Goal: Transaction & Acquisition: Subscribe to service/newsletter

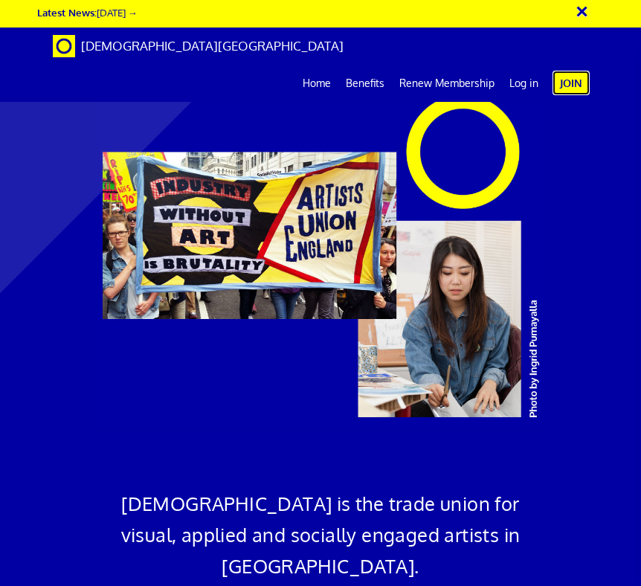
click at [417, 71] on link "Join" at bounding box center [570, 83] width 37 height 25
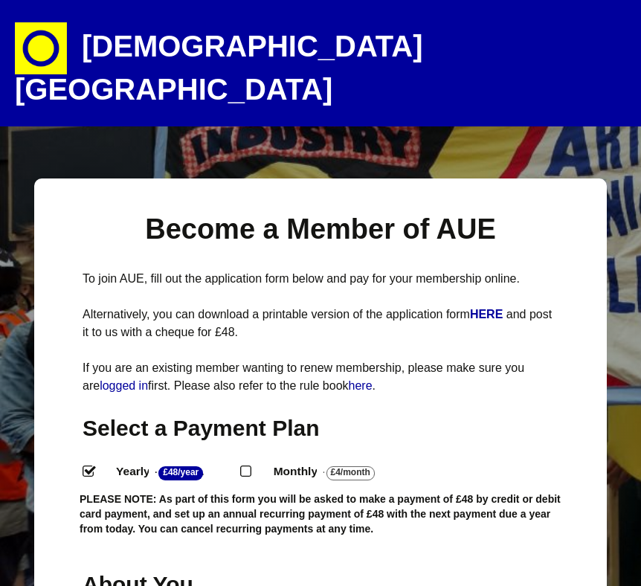
select select
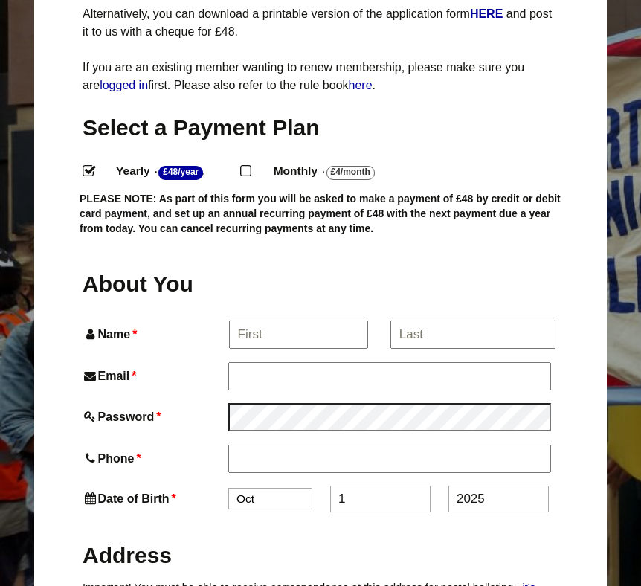
scroll to position [317, 0]
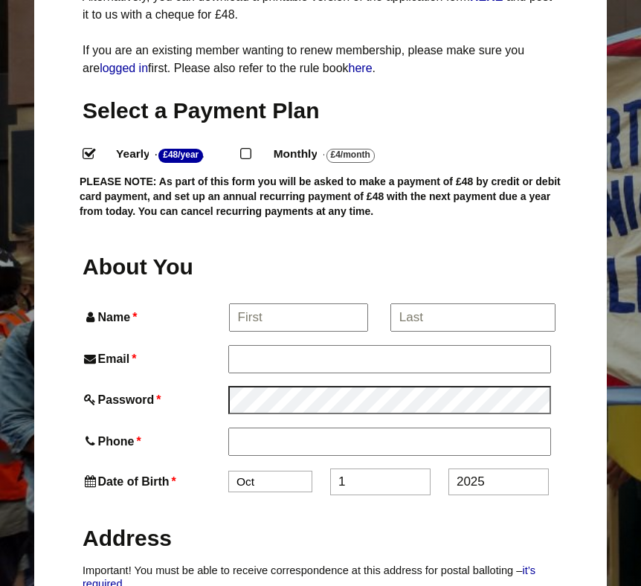
click at [250, 148] on input "Monthly - £4/Month ." at bounding box center [245, 153] width 10 height 10
radio input "true"
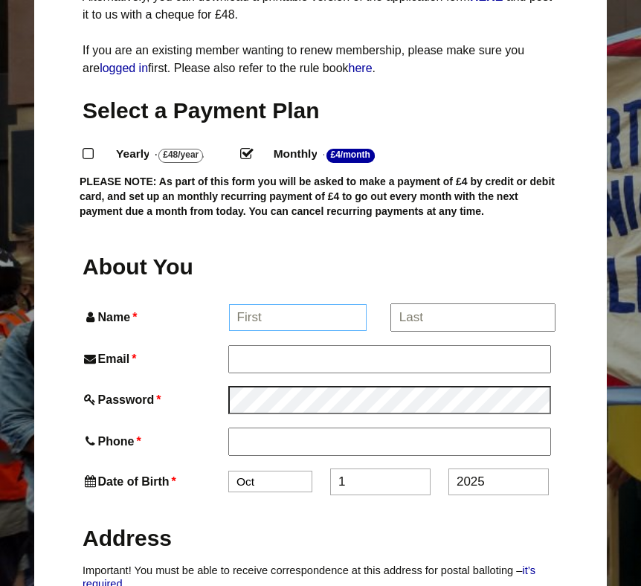
click at [273, 304] on input "Name *" at bounding box center [298, 317] width 138 height 27
type input "Sabrina"
type input "Sabrina Tirvengadum"
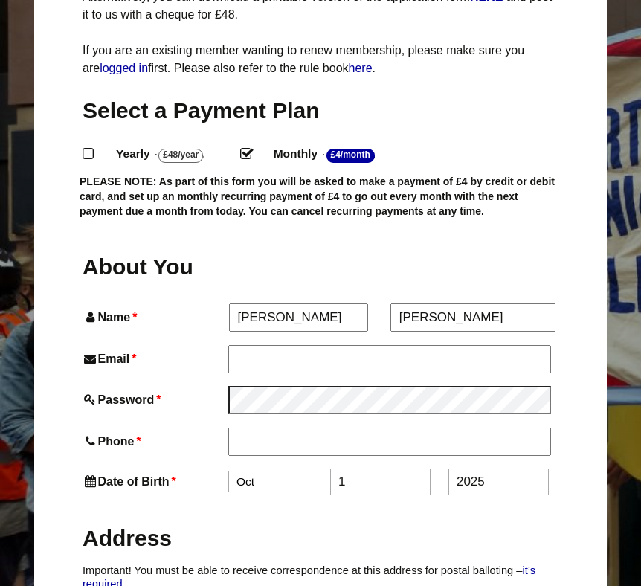
type input "info.wereallhuman@gmail.com"
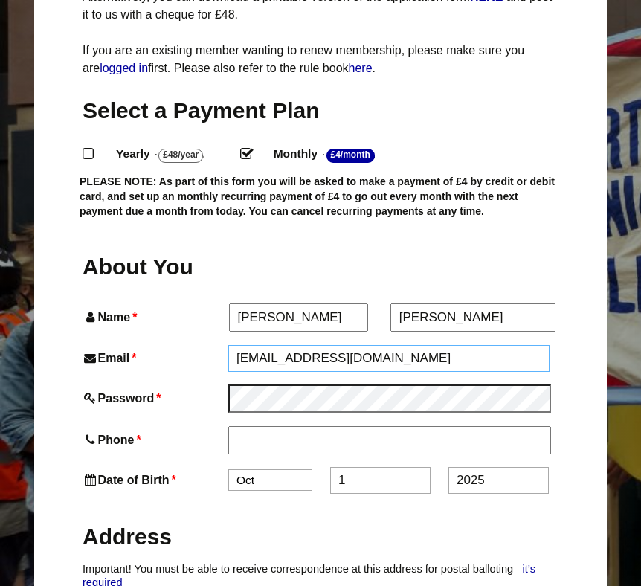
type input "07958163483"
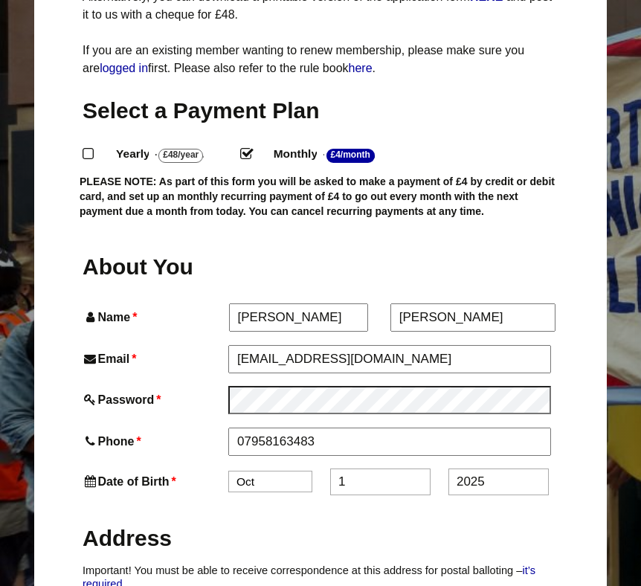
type input "242b Mortlake Road"
type input "London"
type input "IG1 2TE"
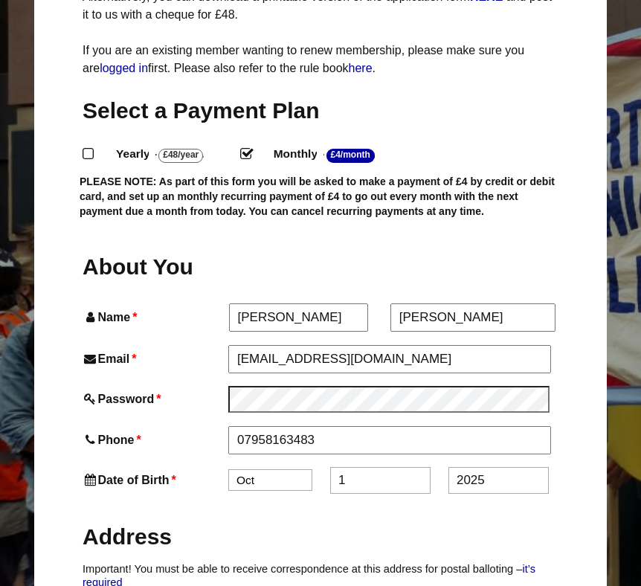
click at [295, 469] on select "Jan Feb Mar Apr May Jun Jul Aug Sep Oct Nov Dec" at bounding box center [270, 480] width 84 height 22
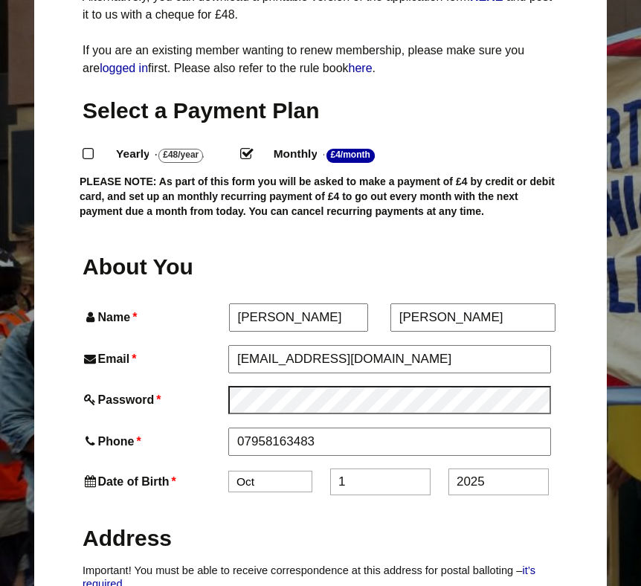
select select "4"
click at [228, 470] on select "Jan Feb Mar Apr May Jun Jul Aug Sep Oct Nov Dec" at bounding box center [270, 481] width 84 height 22
click at [343, 468] on input "1" at bounding box center [380, 481] width 100 height 27
type input "29"
click at [509, 468] on input "2025" at bounding box center [498, 481] width 100 height 27
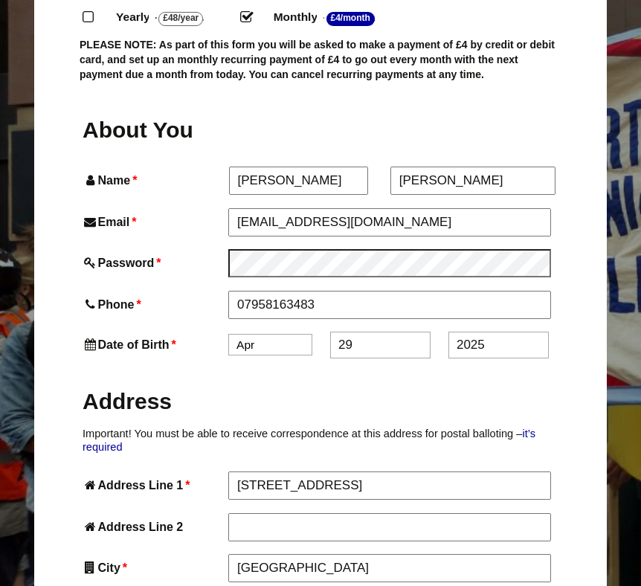
scroll to position [457, 0]
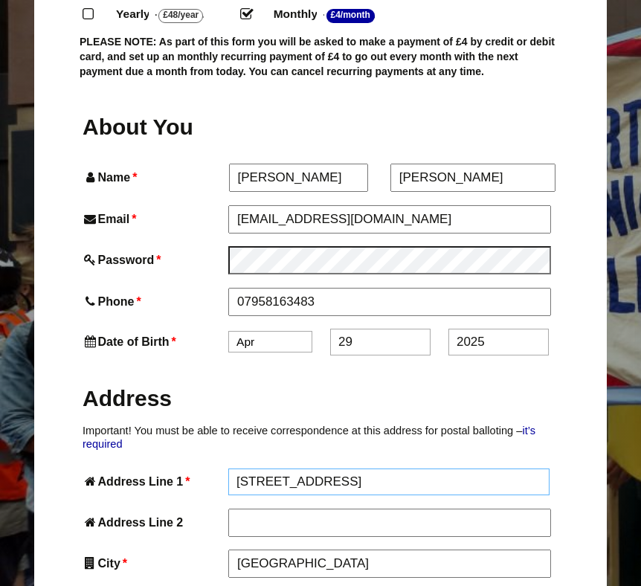
click at [509, 468] on input "242b Mortlake Road" at bounding box center [388, 481] width 321 height 27
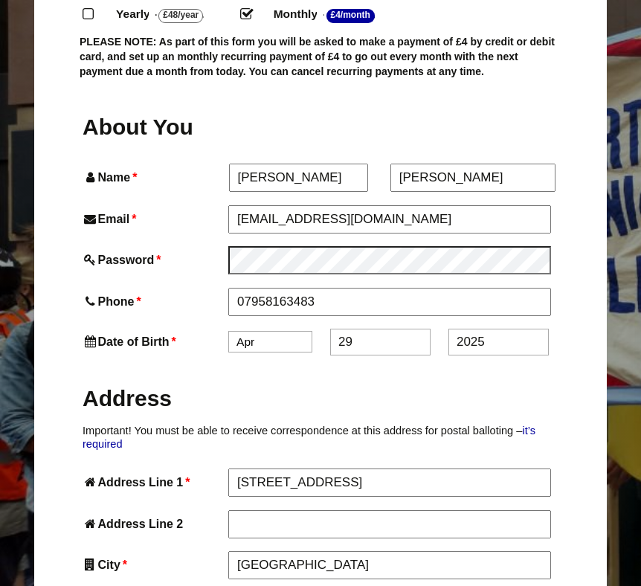
click at [533, 369] on label "Address" at bounding box center [320, 396] width 476 height 55
drag, startPoint x: 505, startPoint y: 306, endPoint x: 455, endPoint y: 308, distance: 49.8
click at [455, 328] on input "2025" at bounding box center [498, 341] width 100 height 27
type input "1984"
click at [484, 383] on h2 "Address" at bounding box center [320, 397] width 476 height 29
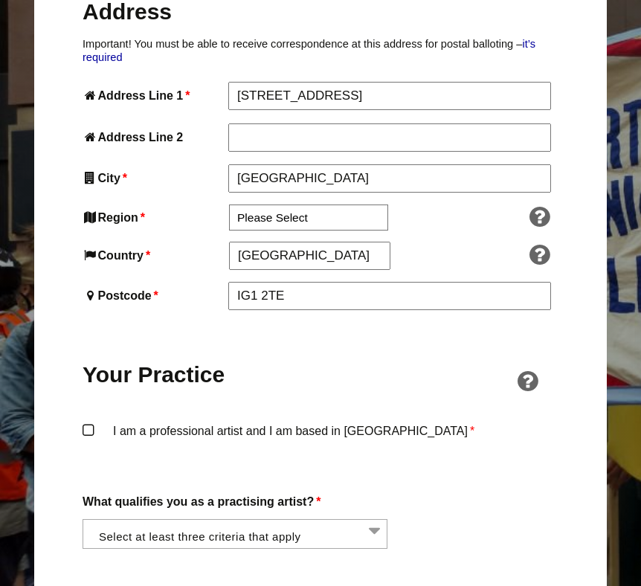
scroll to position [846, 0]
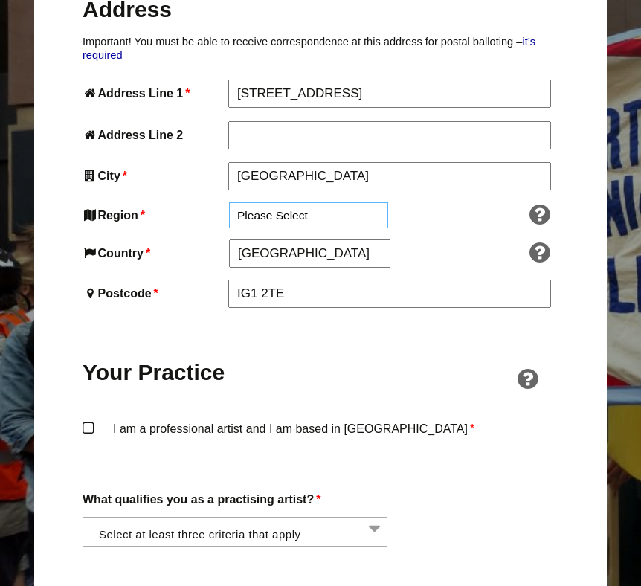
click at [311, 202] on select "Please Select South East England London North West England East of England West…" at bounding box center [308, 215] width 159 height 26
select select "[GEOGRAPHIC_DATA]"
click at [229, 202] on select "Please Select South East England London North West England East of England West…" at bounding box center [308, 215] width 159 height 26
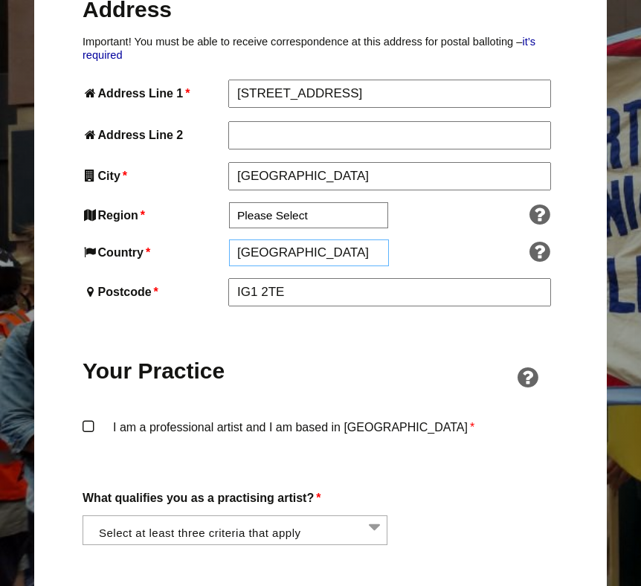
click at [311, 239] on input "[GEOGRAPHIC_DATA]" at bounding box center [309, 252] width 160 height 27
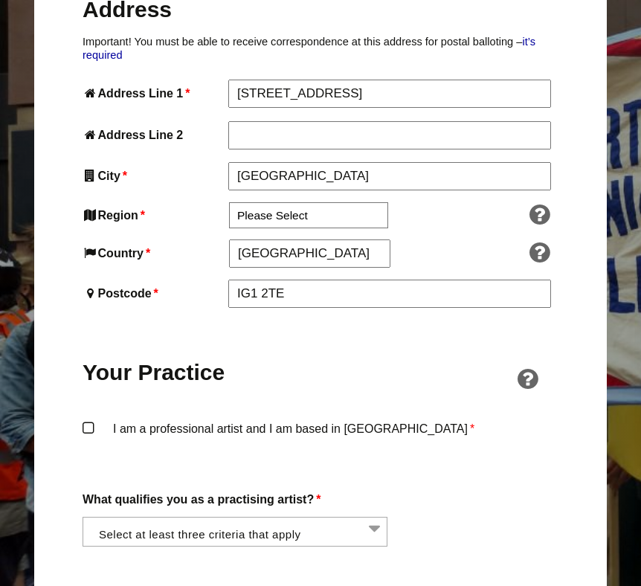
click at [318, 320] on div "Your Practice" at bounding box center [320, 362] width 476 height 85
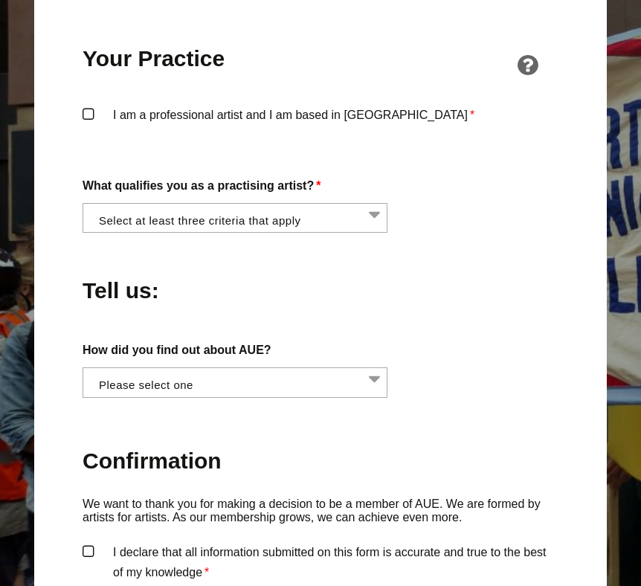
scroll to position [1161, 0]
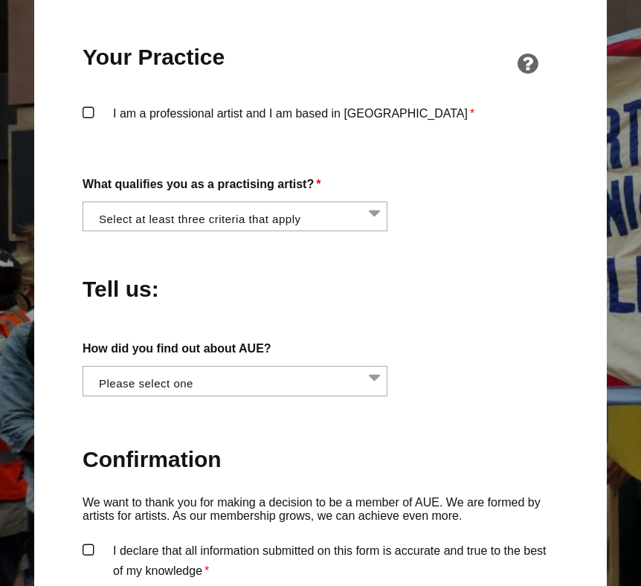
click at [88, 103] on label "I am a professional artist and I am based in England *" at bounding box center [320, 125] width 476 height 45
click at [0, 0] on input "I am a professional artist and I am based in England *" at bounding box center [0, 0] width 0 height 0
click at [175, 202] on li at bounding box center [239, 214] width 305 height 25
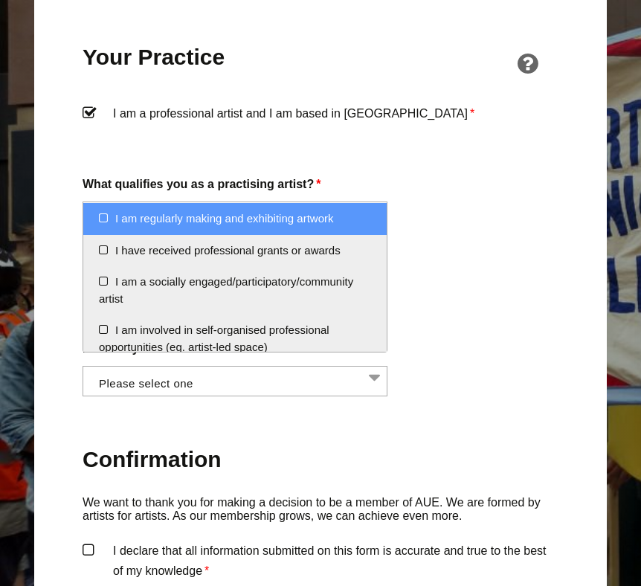
click at [177, 219] on li "I am regularly making and exhibiting artwork" at bounding box center [234, 219] width 303 height 32
select select "regularly_making_and_exhibiting_artwork"
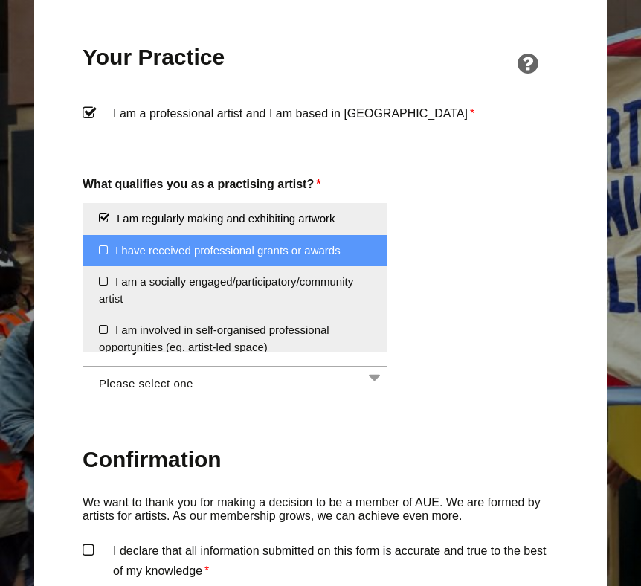
click at [98, 262] on li "I have received professional grants or awards" at bounding box center [234, 251] width 303 height 32
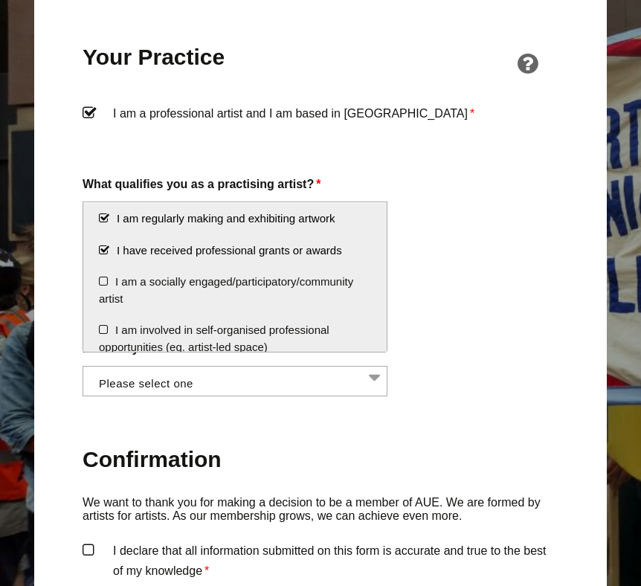
click at [98, 262] on li "I have received professional grants or awards" at bounding box center [234, 251] width 303 height 32
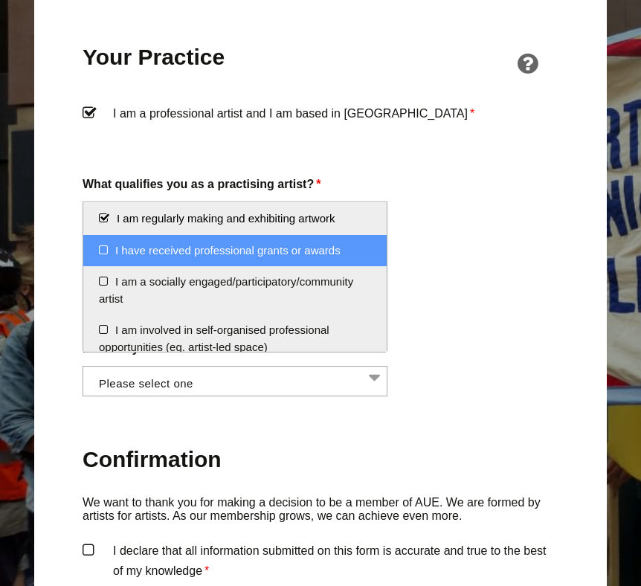
click at [102, 248] on li "I have received professional grants or awards" at bounding box center [234, 251] width 303 height 32
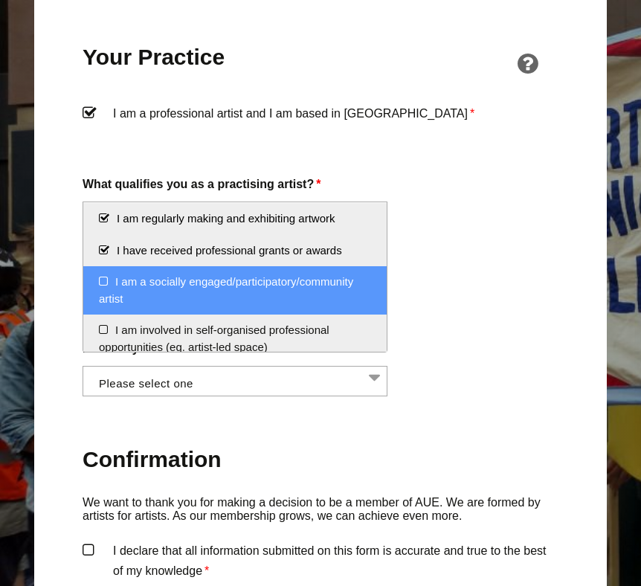
click at [104, 276] on li "I am a socially engaged/participatory/community artist" at bounding box center [234, 290] width 303 height 48
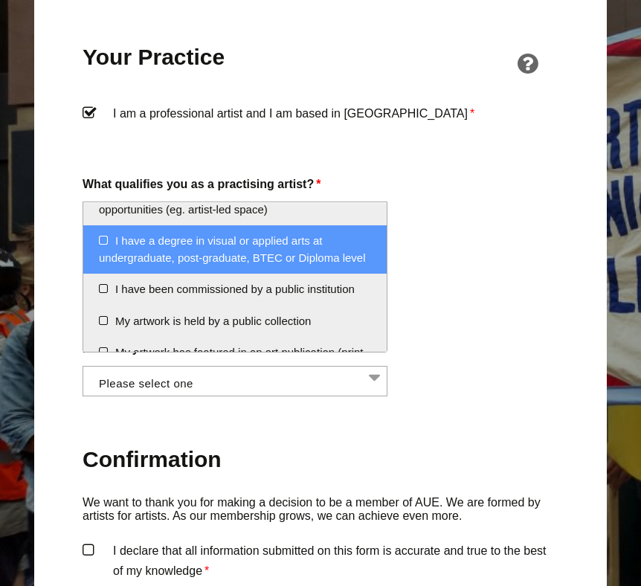
scroll to position [134, 0]
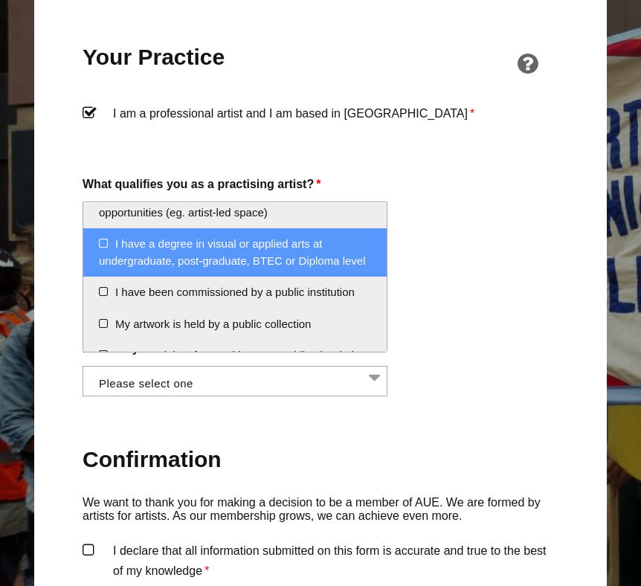
click at [97, 241] on li "I have a degree in visual or applied arts at undergraduate, post-graduate, BTEC…" at bounding box center [234, 252] width 303 height 48
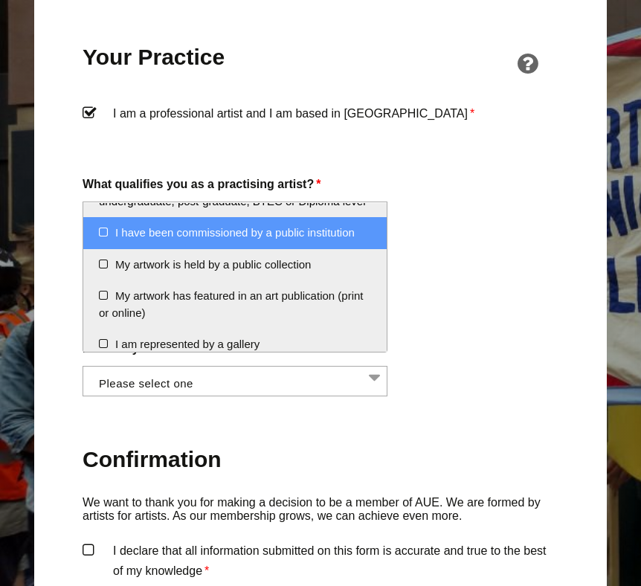
scroll to position [195, 0]
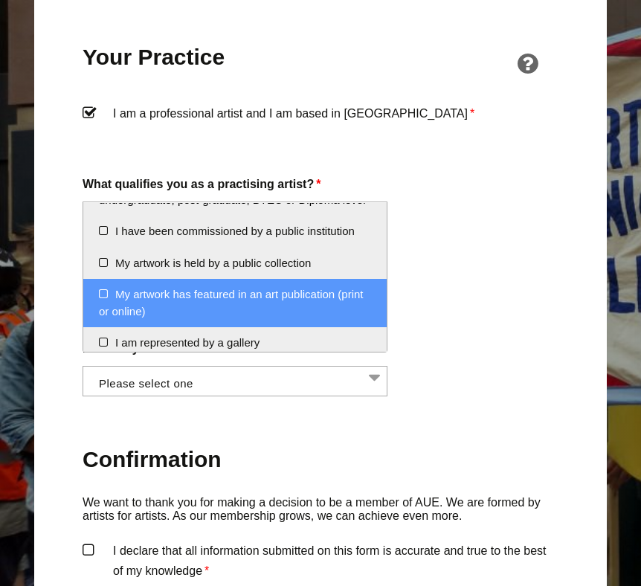
click at [102, 291] on li "My artwork has featured in an art publication (print or online)" at bounding box center [234, 303] width 303 height 48
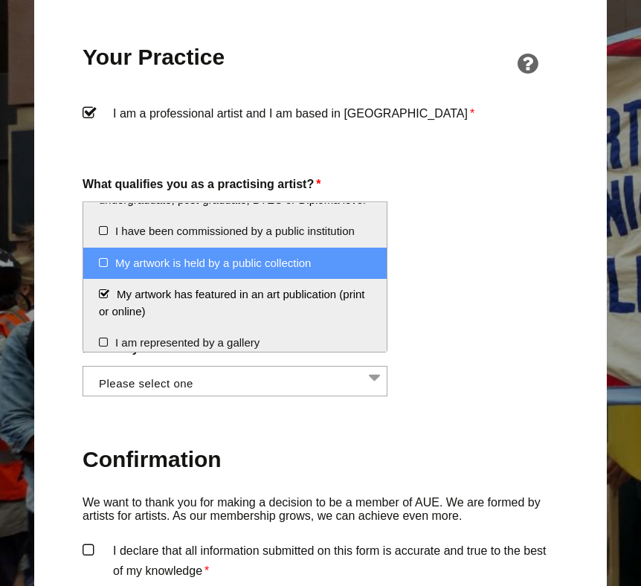
click at [104, 265] on li "My artwork is held by a public collection" at bounding box center [234, 263] width 303 height 32
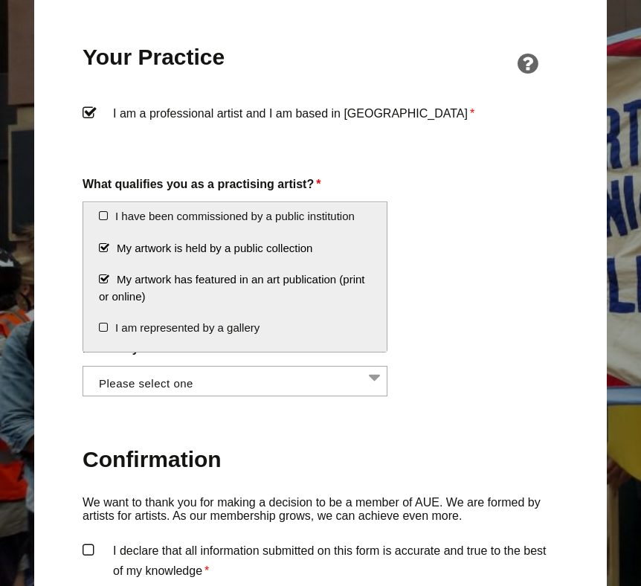
scroll to position [210, 0]
click at [104, 250] on li "My artwork is held by a public collection" at bounding box center [234, 249] width 303 height 32
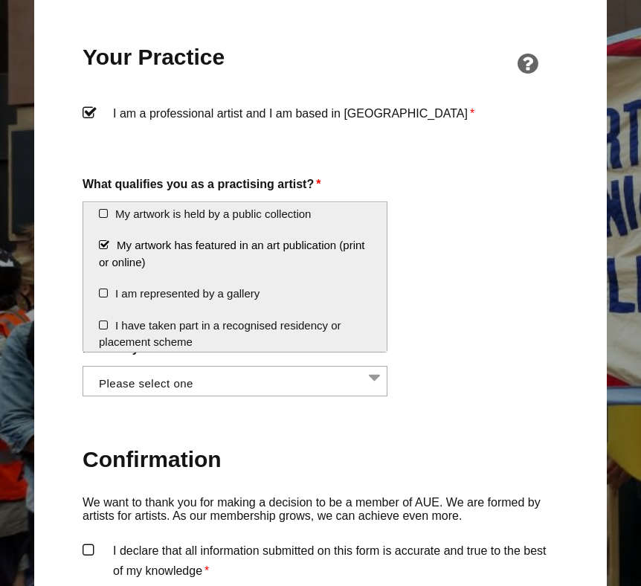
scroll to position [250, 0]
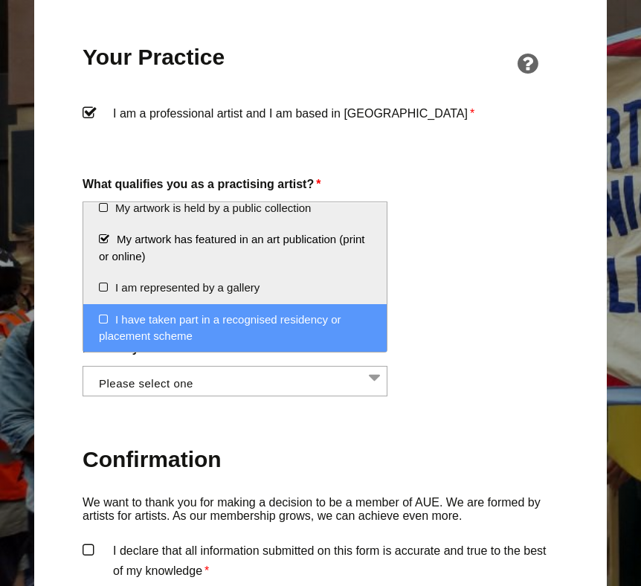
click at [106, 314] on li "I have taken part in a recognised residency or placement scheme" at bounding box center [234, 328] width 303 height 48
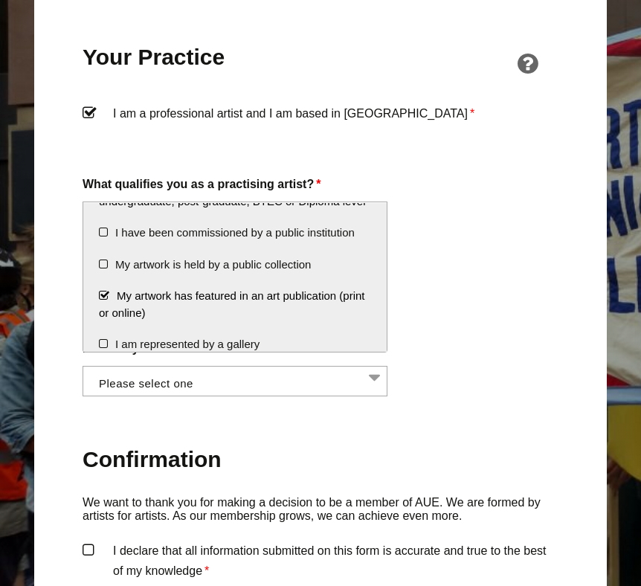
scroll to position [189, 0]
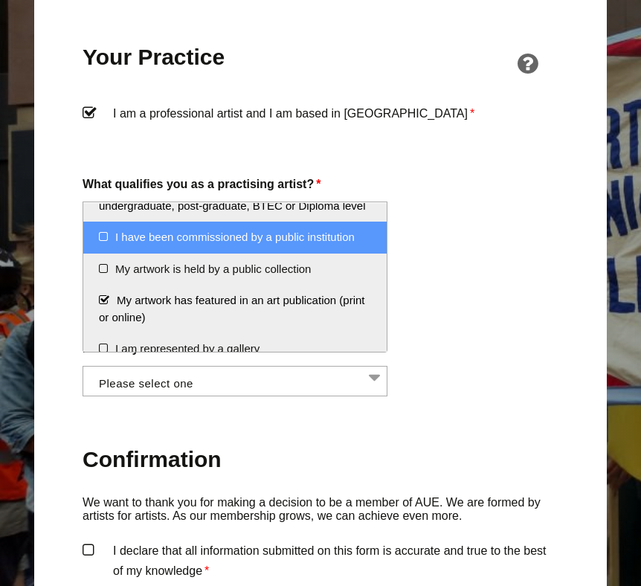
click at [102, 237] on li "I have been commissioned by a public institution" at bounding box center [234, 237] width 303 height 32
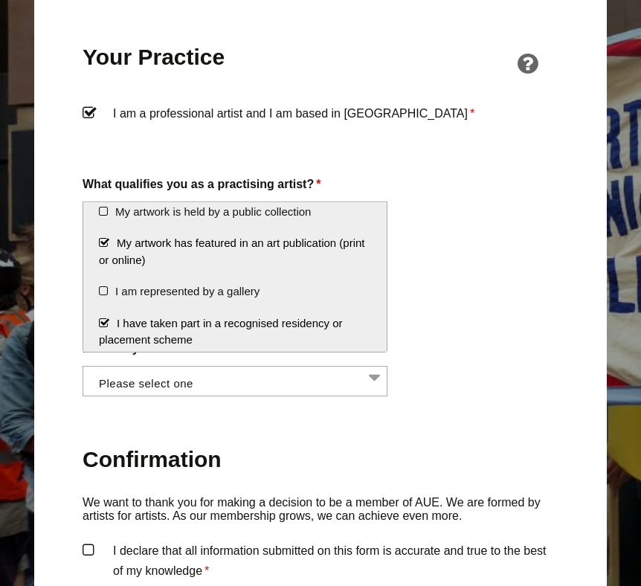
scroll to position [250, 0]
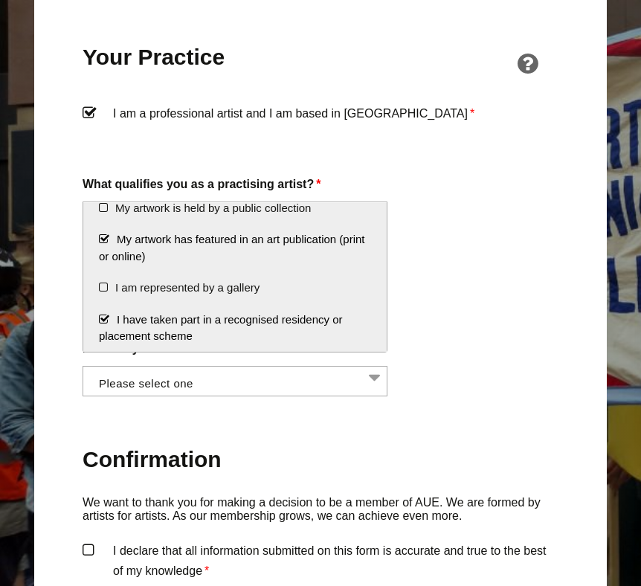
click at [414, 304] on div "About You Name * Sabrina First * Sabrina Tirvengadum Last Email * info.wereallh…" at bounding box center [320, 88] width 476 height 1360
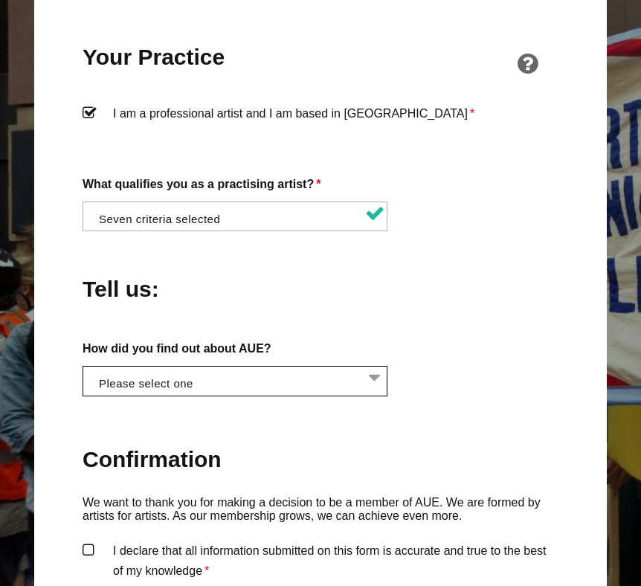
scroll to position [0, 1]
click at [311, 366] on li at bounding box center [238, 378] width 305 height 25
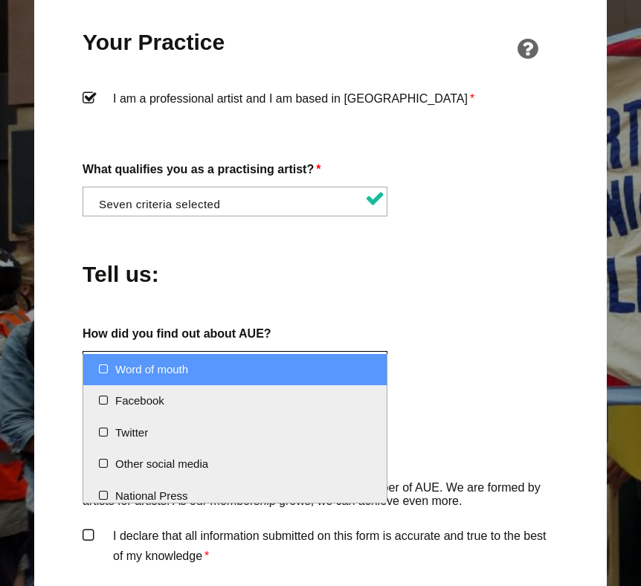
scroll to position [1187, 0]
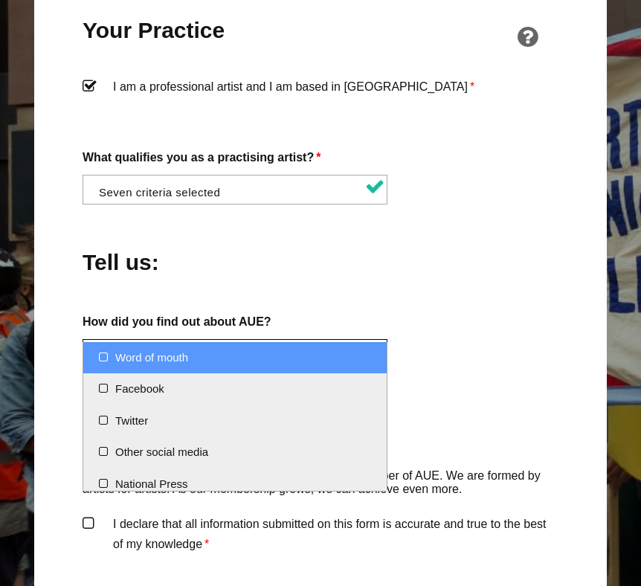
select select "Word of mouth"
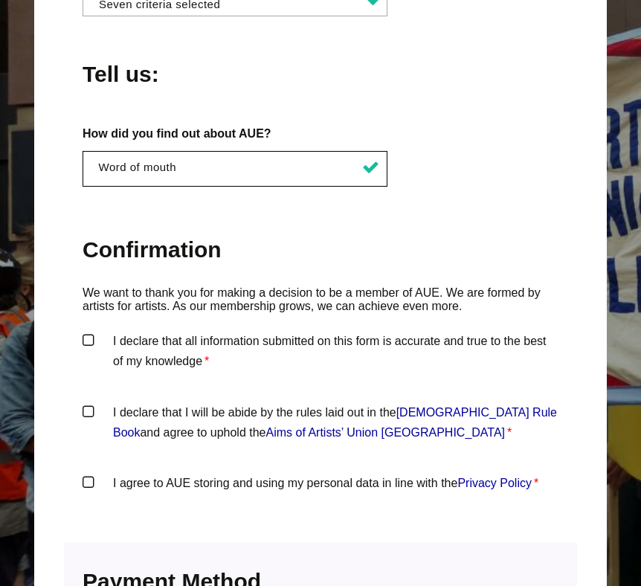
scroll to position [1393, 0]
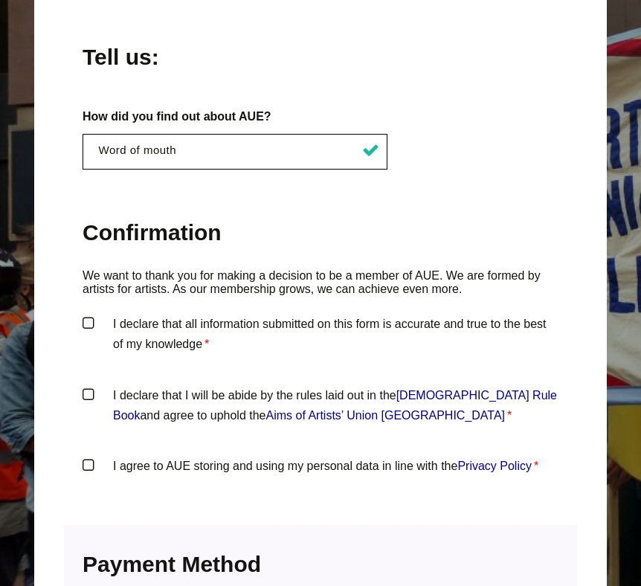
click at [85, 314] on label "I declare that all information submitted on this form is accurate and true to t…" at bounding box center [320, 336] width 476 height 45
click at [0, 0] on input "I declare that all information submitted on this form is accurate and true to t…" at bounding box center [0, 0] width 0 height 0
click at [86, 385] on label "I declare that I will be abide by the rules laid out in the Artists' Union Engl…" at bounding box center [320, 407] width 476 height 45
click at [0, 0] on input "I declare that I will be abide by the rules laid out in the Artists' Union Engl…" at bounding box center [0, 0] width 0 height 0
click at [89, 455] on label "I agree to AUE storing and using my personal data in line with the Privacy Poli…" at bounding box center [320, 477] width 476 height 45
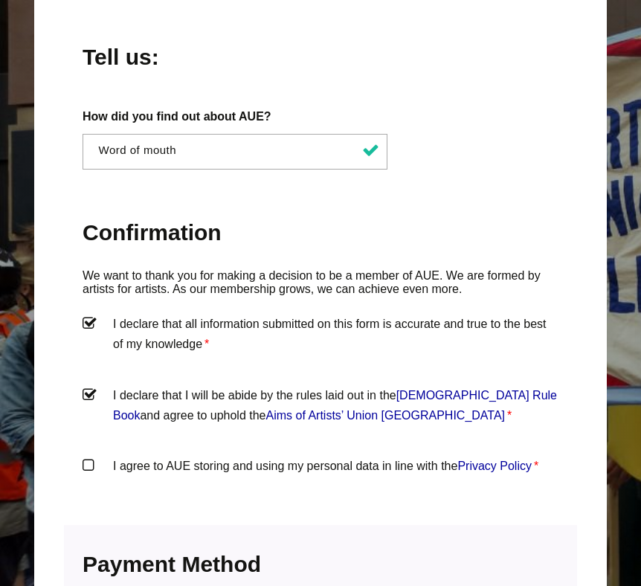
click at [0, 0] on input "I agree to AUE storing and using my personal data in line with the Privacy Poli…" at bounding box center [0, 0] width 0 height 0
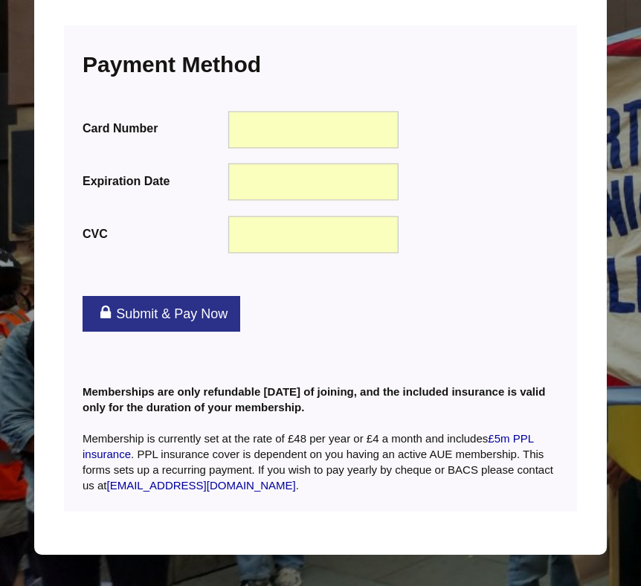
scroll to position [1913, 0]
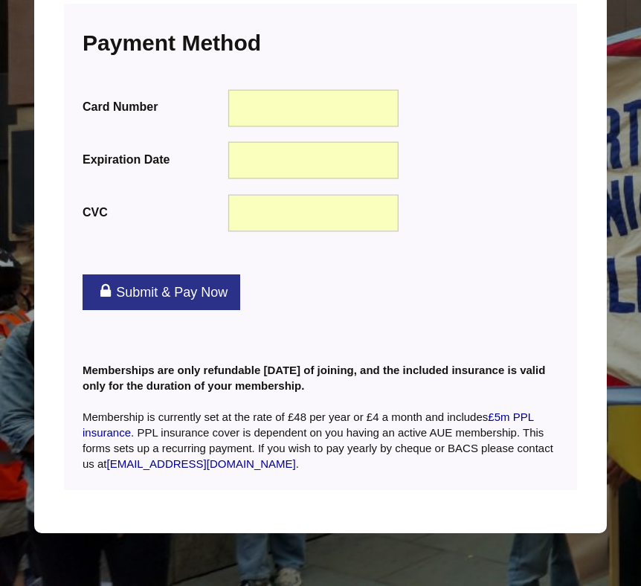
click at [204, 274] on link "Submit & Pay Now" at bounding box center [161, 292] width 158 height 36
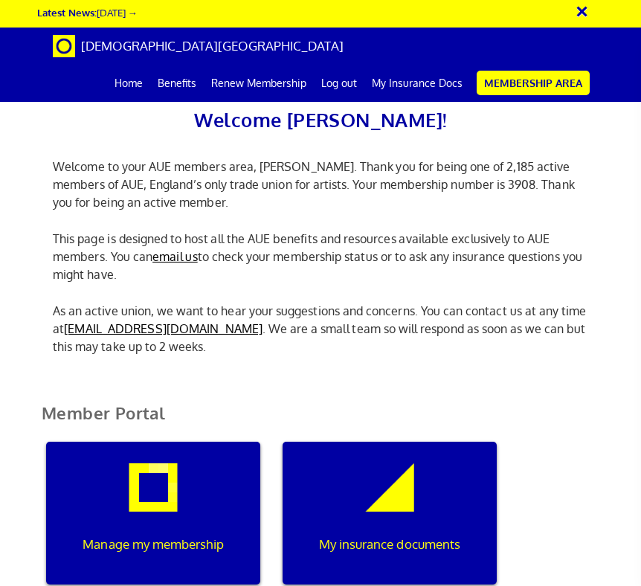
scroll to position [0, 4]
click at [520, 77] on link "Membership Area" at bounding box center [532, 83] width 113 height 25
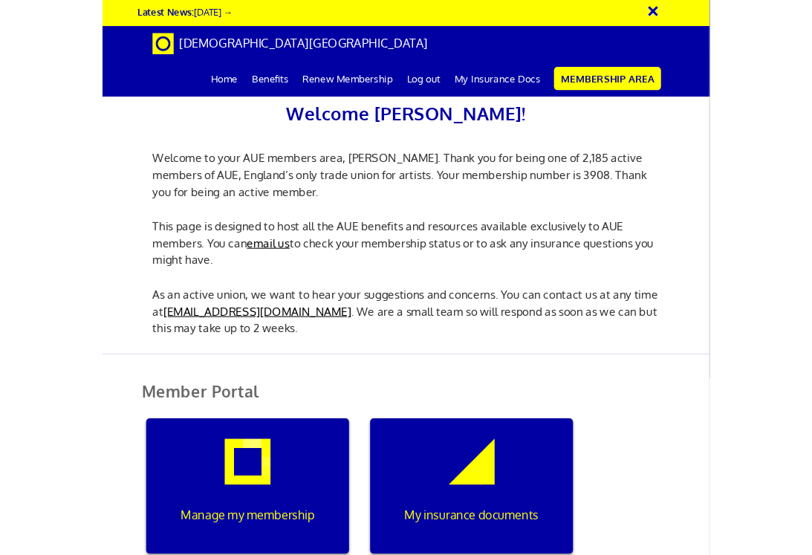
scroll to position [0, 4]
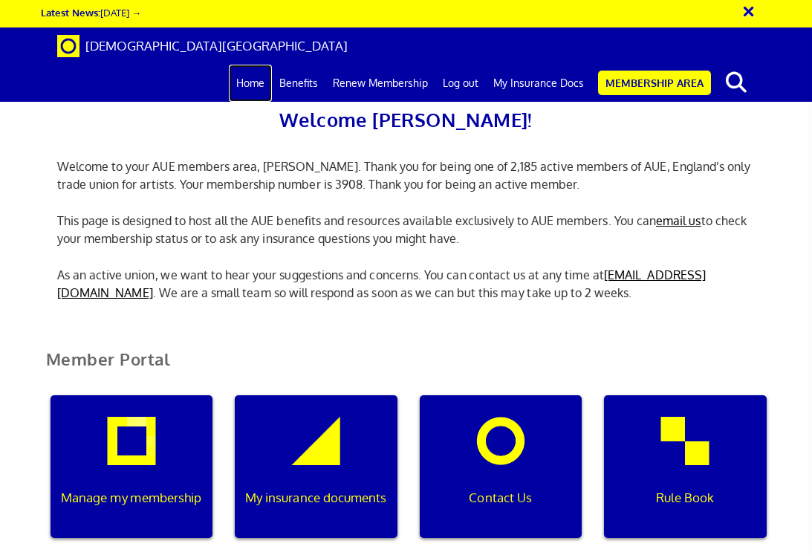
click at [265, 65] on link "Home" at bounding box center [250, 83] width 43 height 37
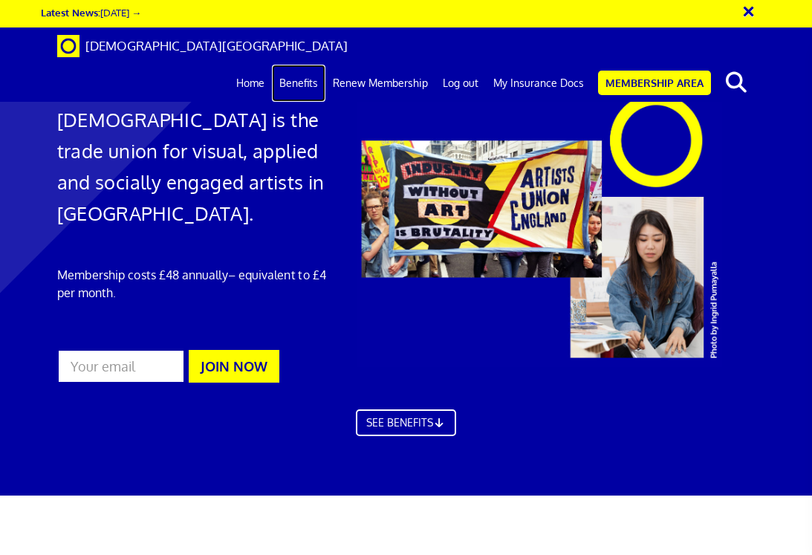
click at [299, 65] on link "Benefits" at bounding box center [299, 83] width 54 height 37
click at [367, 65] on link "Renew Membership" at bounding box center [380, 83] width 110 height 37
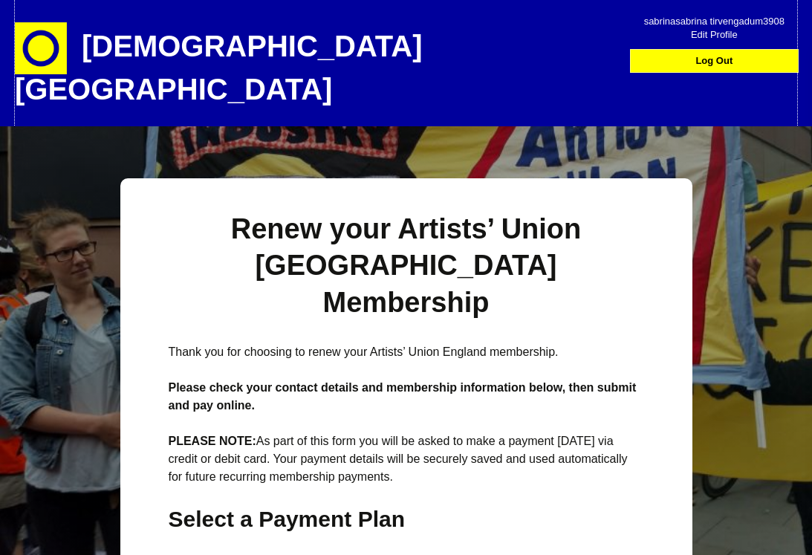
click at [320, 46] on h1 "[DEMOGRAPHIC_DATA][GEOGRAPHIC_DATA]" at bounding box center [275, 63] width 520 height 126
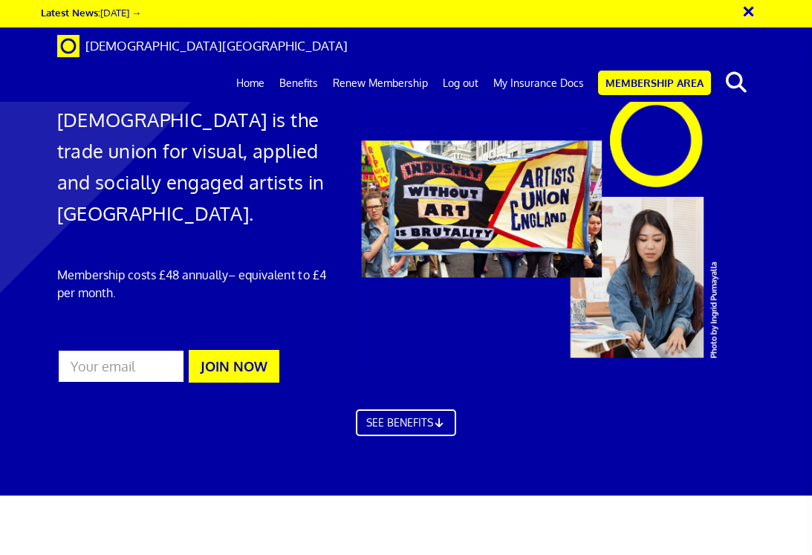
scroll to position [1855, 0]
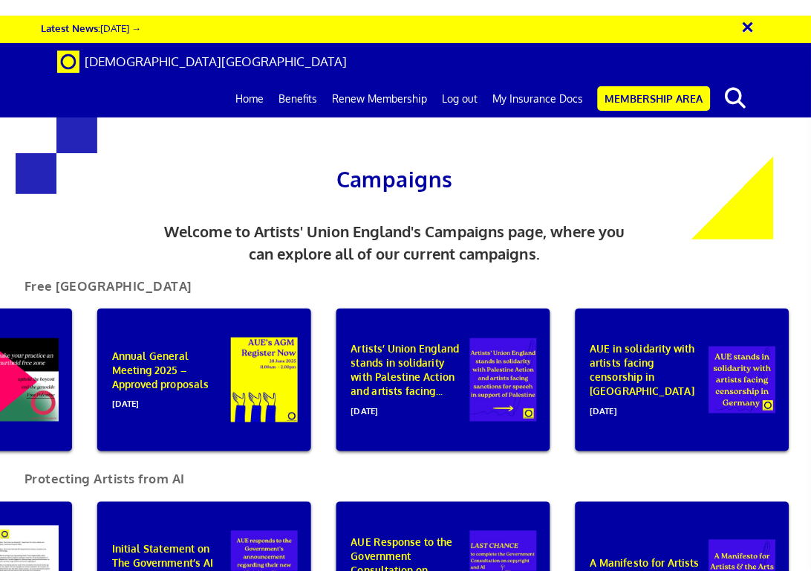
scroll to position [1455, 0]
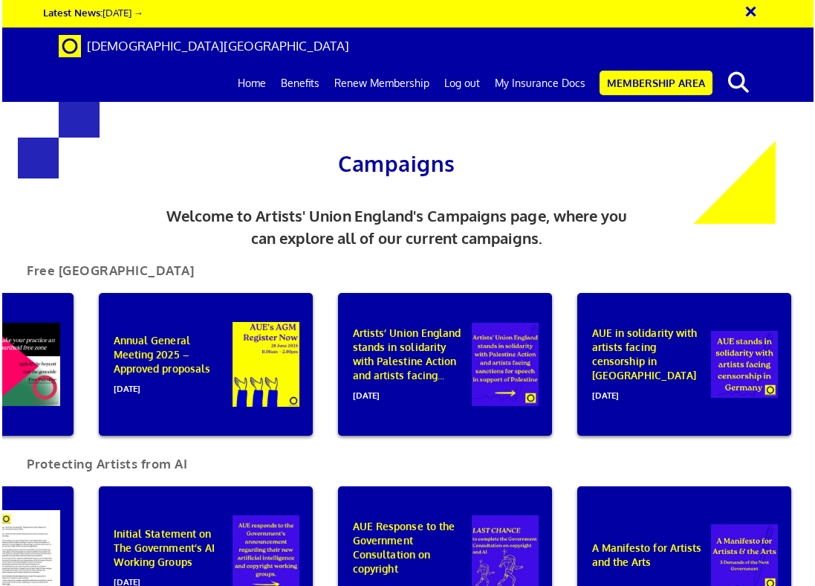
scroll to position [0, 403]
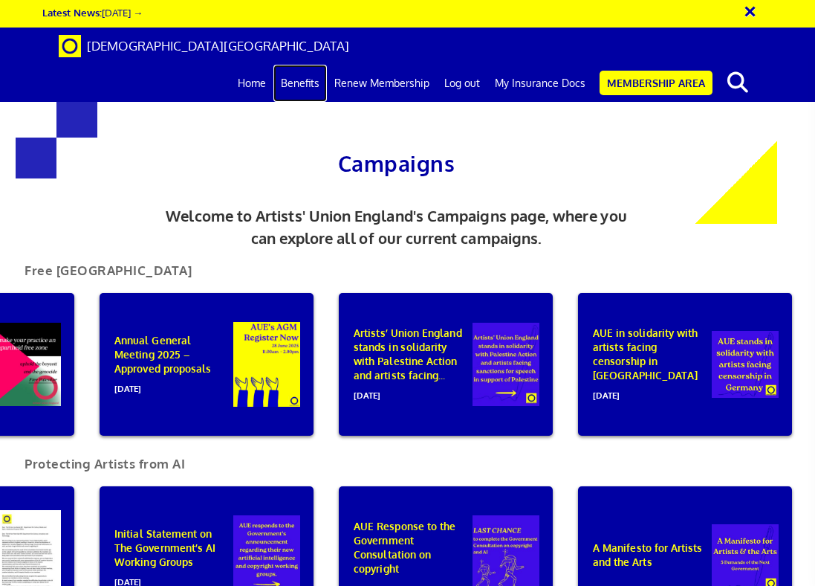
click at [308, 65] on link "Benefits" at bounding box center [300, 83] width 54 height 37
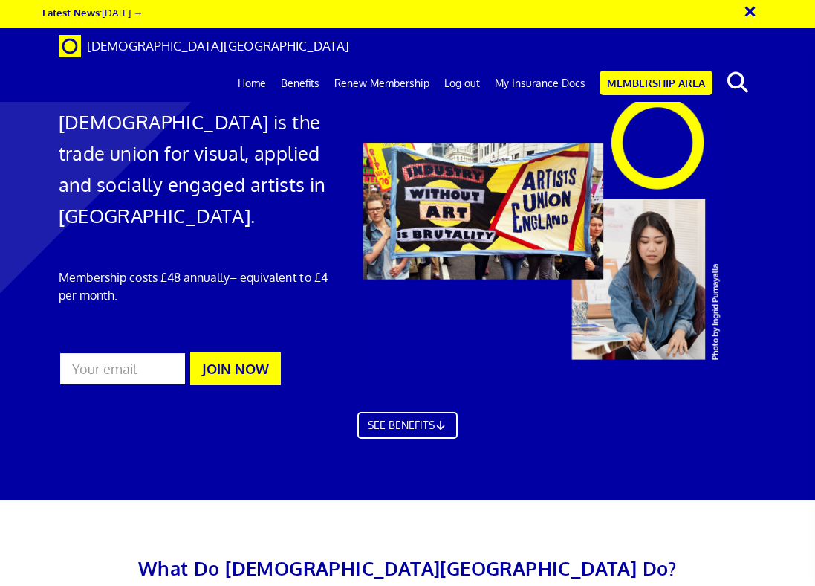
scroll to position [767, 0]
click at [314, 65] on link "Benefits" at bounding box center [300, 83] width 54 height 37
click at [398, 65] on link "Renew Membership" at bounding box center [382, 83] width 110 height 37
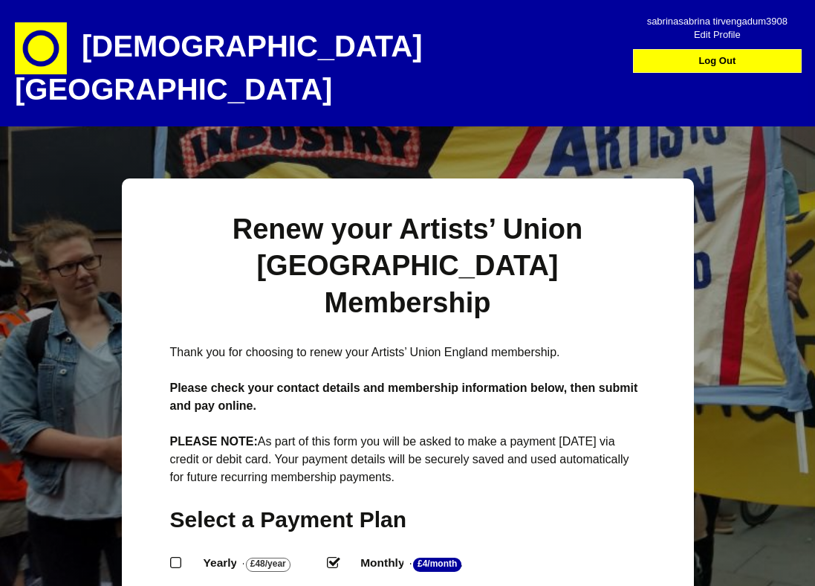
click at [336, 211] on h1 "Renew your Artists’ Union [GEOGRAPHIC_DATA] Membership" at bounding box center [408, 266] width 476 height 110
click at [308, 37] on h1 "[DEMOGRAPHIC_DATA][GEOGRAPHIC_DATA]" at bounding box center [275, 63] width 520 height 126
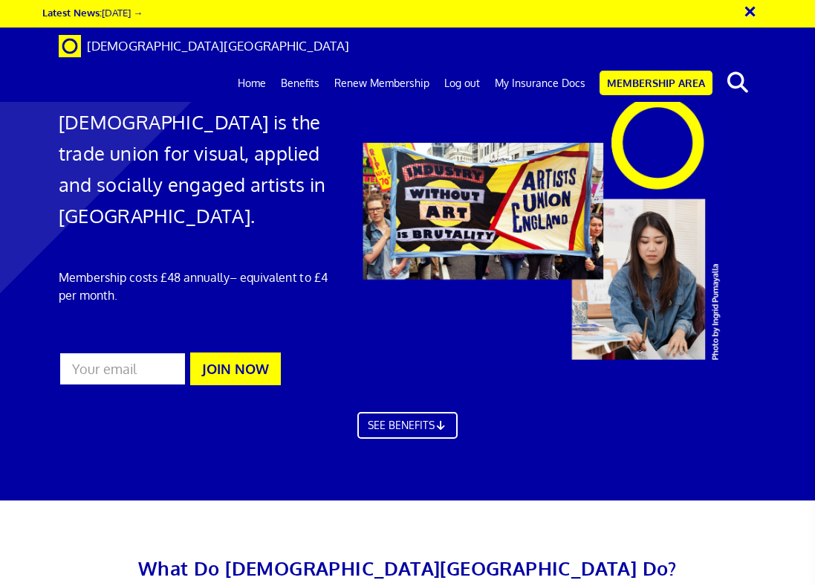
scroll to position [305, 0]
click at [438, 134] on div at bounding box center [407, 257] width 815 height 485
click at [439, 409] on link "SEE BENEFITS" at bounding box center [407, 424] width 111 height 30
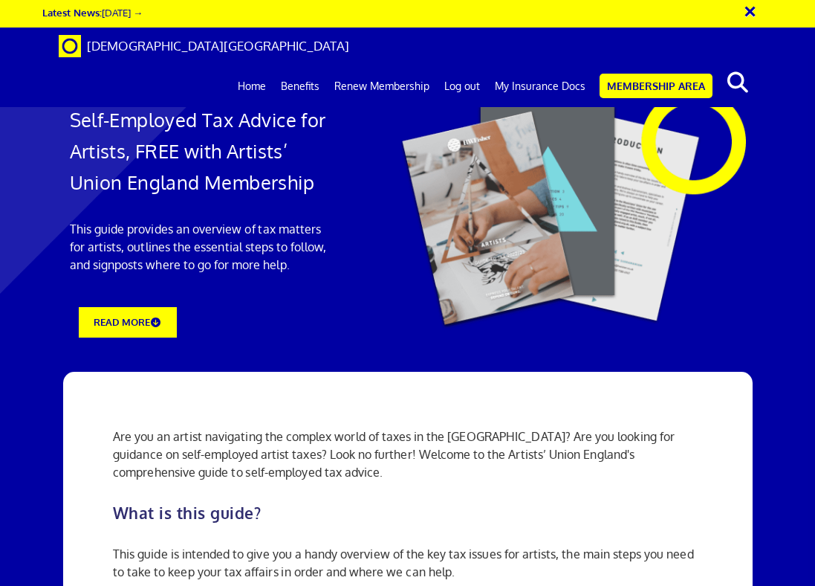
scroll to position [1376, 0]
click at [316, 68] on link "Benefits" at bounding box center [300, 86] width 54 height 37
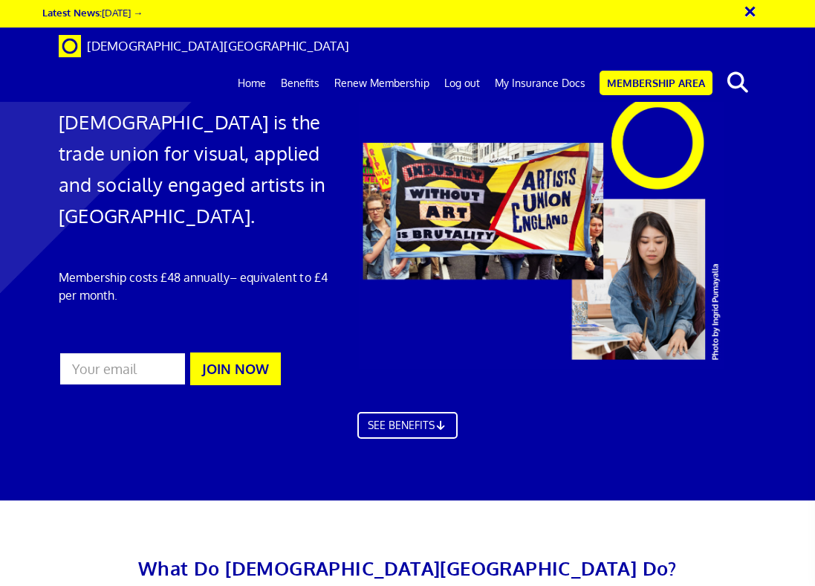
scroll to position [0, 881]
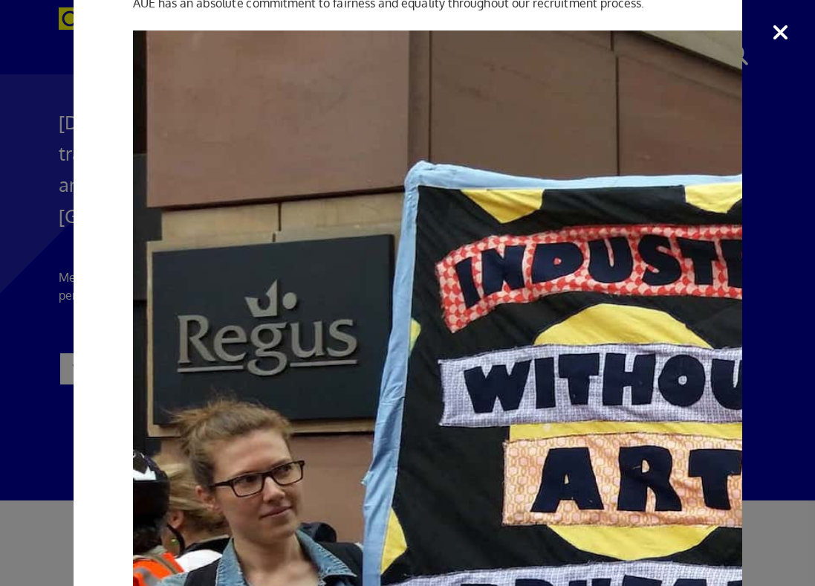
scroll to position [0, 0]
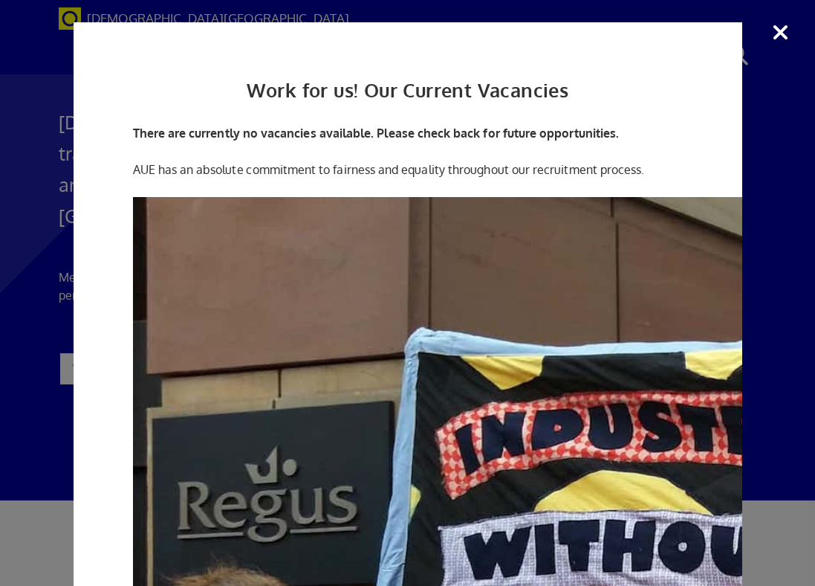
click at [783, 34] on div "Work for us! Our Current Vacancies There are currently no vacancies available. …" at bounding box center [407, 293] width 815 height 586
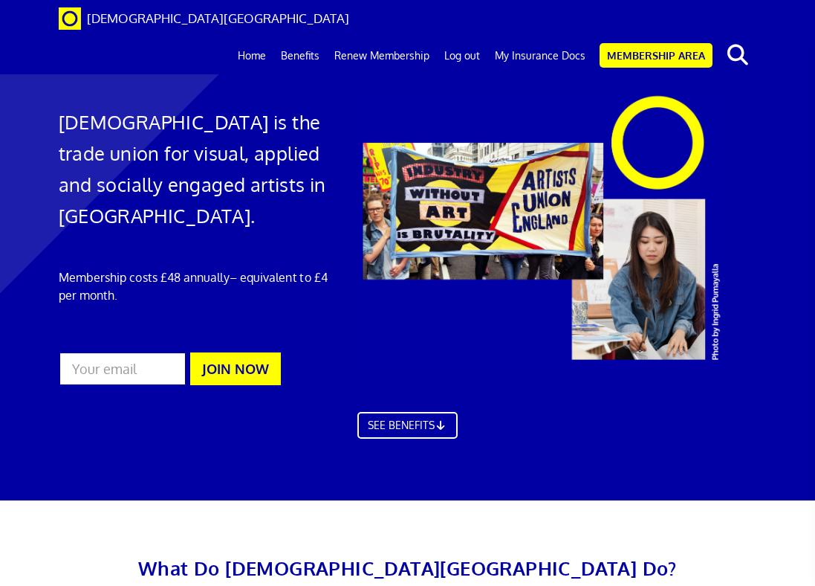
scroll to position [0, 641]
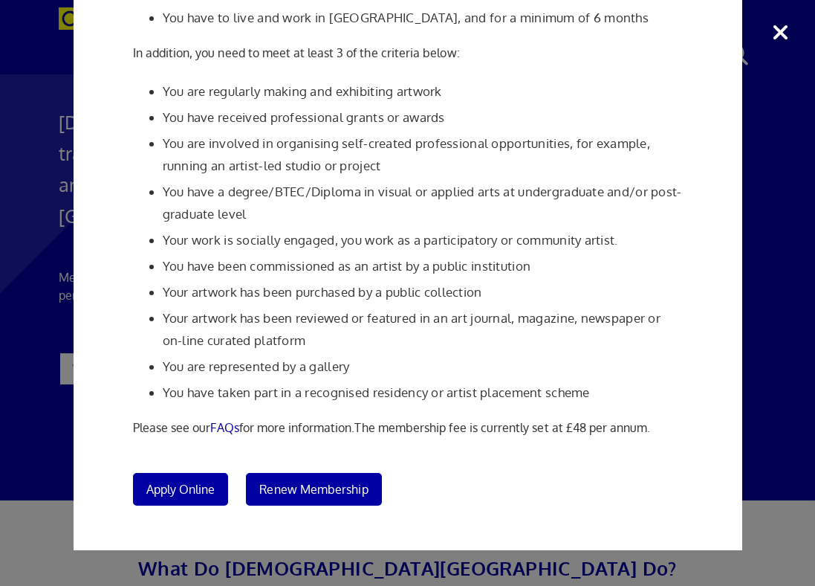
scroll to position [0, 0]
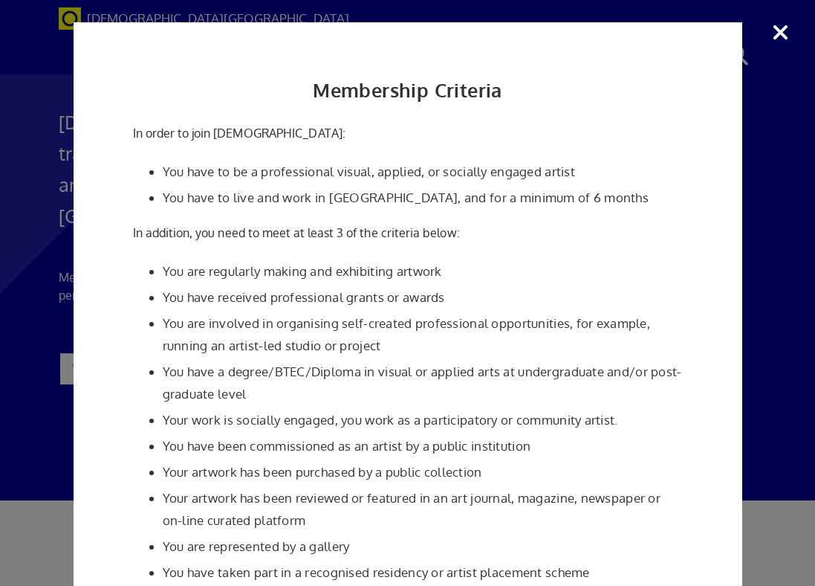
click at [761, 137] on div "Membership Criteria In order to join Artists' Union England: You have to be a p…" at bounding box center [407, 293] width 815 height 586
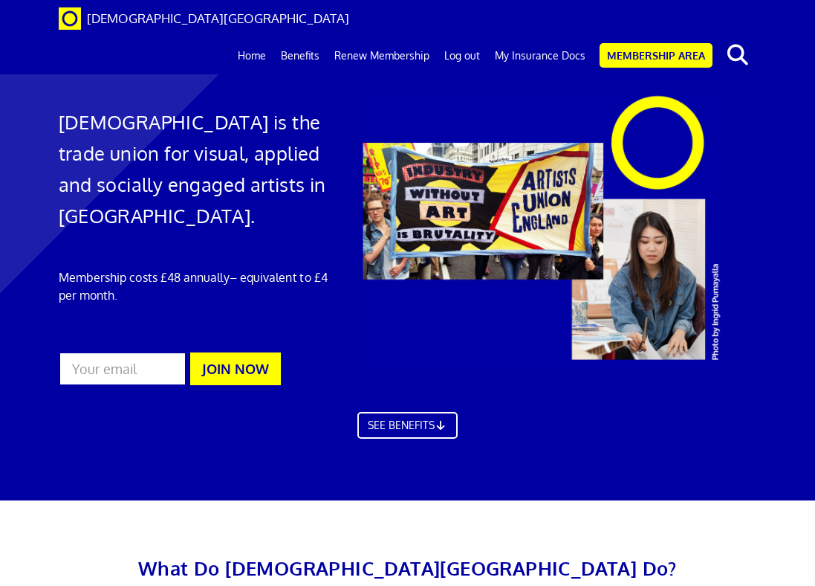
scroll to position [1751, 0]
click at [518, 37] on link "My Insurance Docs" at bounding box center [540, 55] width 106 height 37
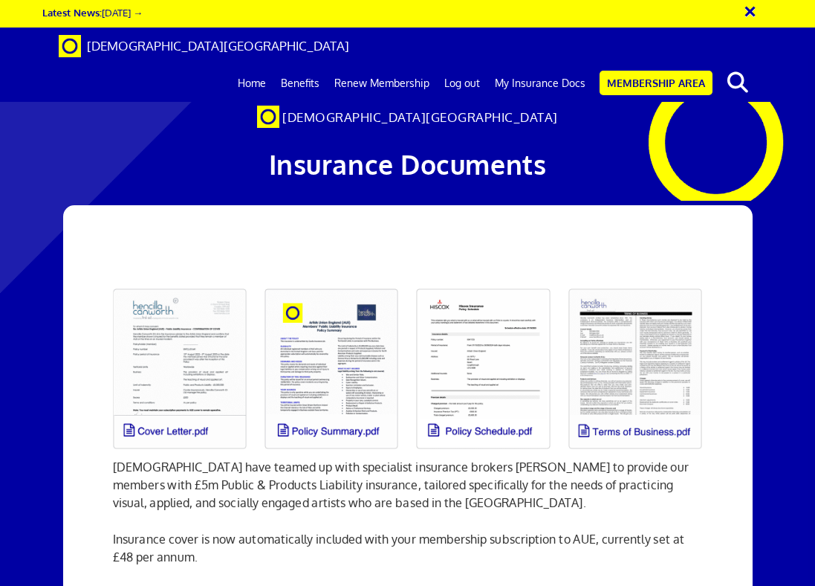
scroll to position [1680, 0]
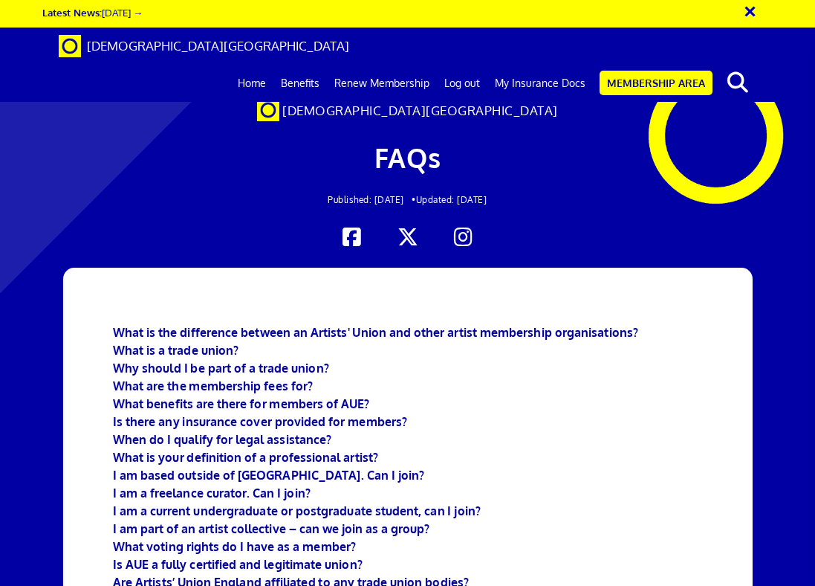
scroll to position [4610, 0]
click at [303, 65] on link "Benefits" at bounding box center [300, 83] width 54 height 37
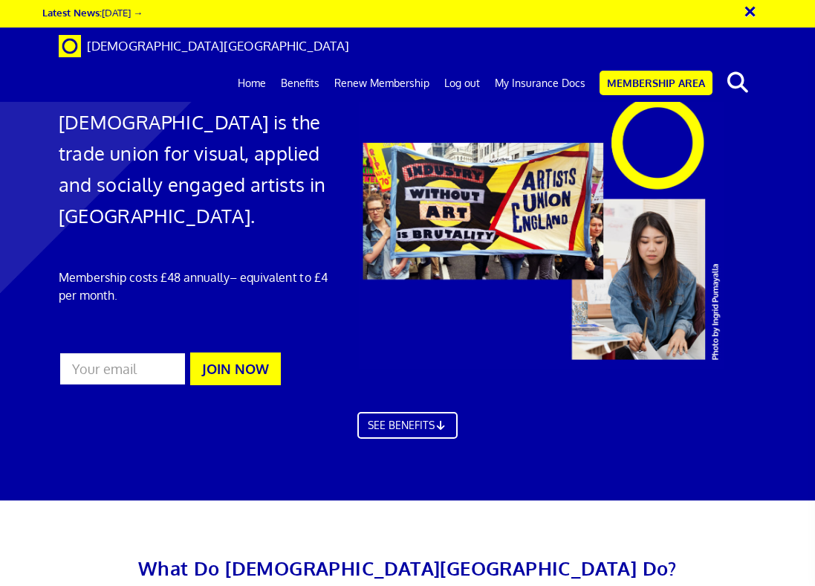
scroll to position [767, 0]
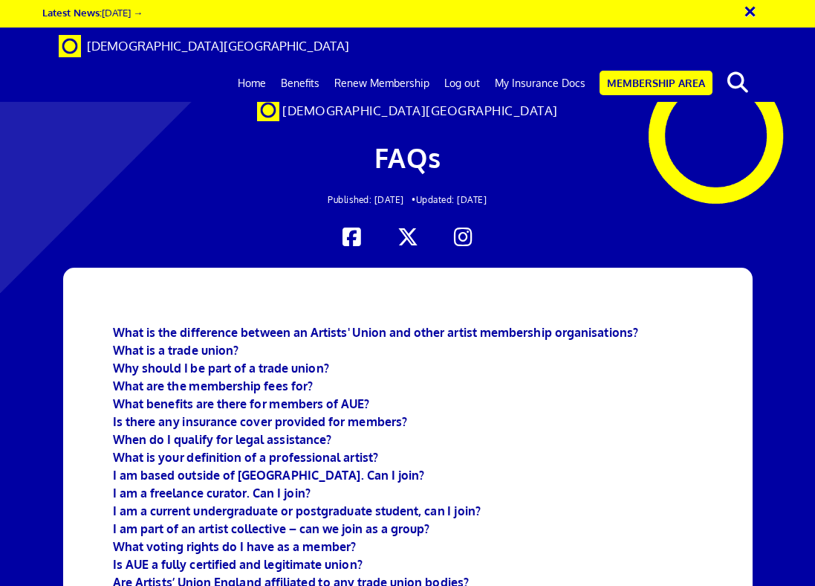
scroll to position [4610, 0]
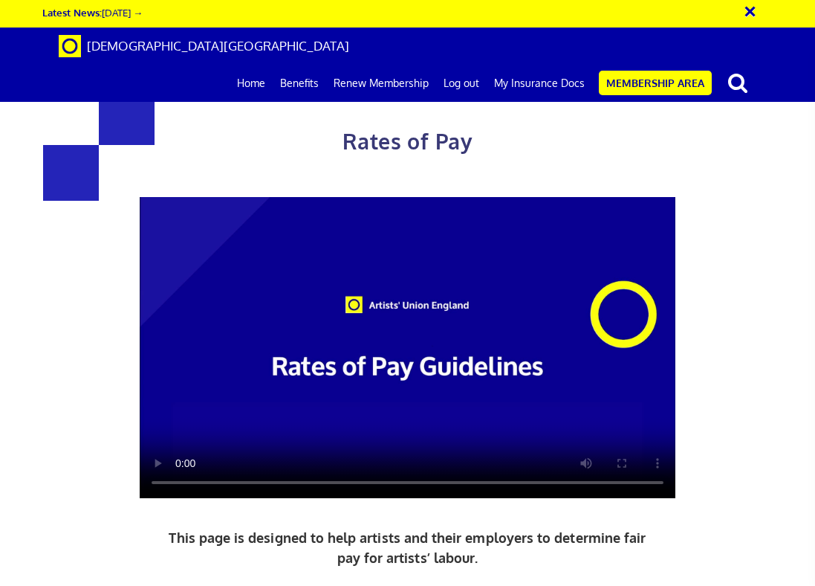
scroll to position [1806, 0]
